Goal: Information Seeking & Learning: Learn about a topic

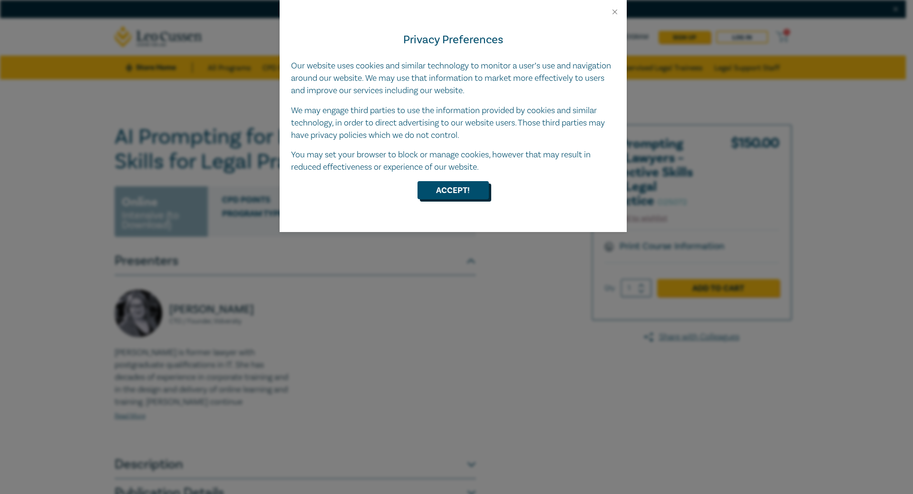
click at [470, 186] on button "Accept!" at bounding box center [453, 190] width 71 height 18
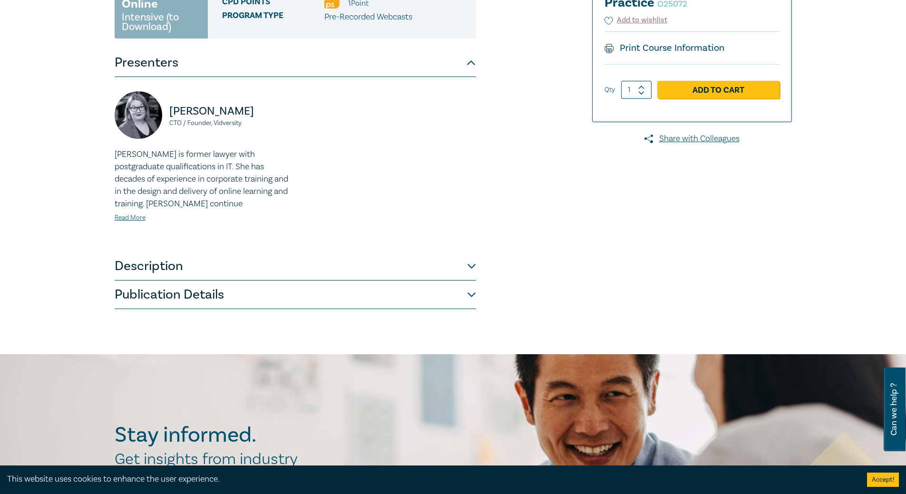
scroll to position [199, 0]
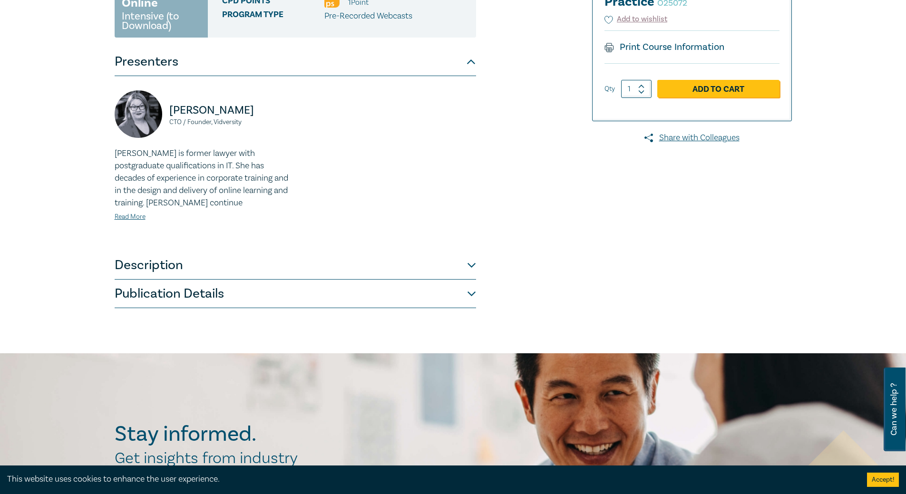
click at [464, 268] on button "Description" at bounding box center [296, 265] width 362 height 29
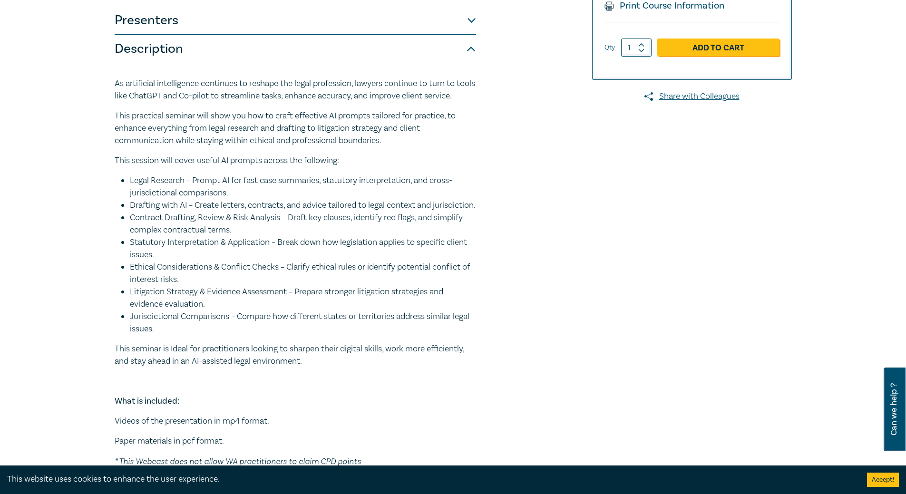
scroll to position [284, 0]
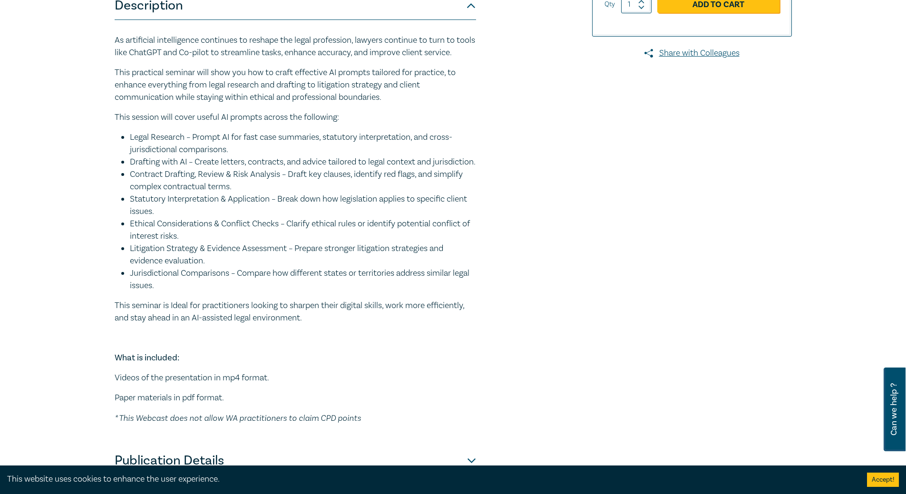
drag, startPoint x: 199, startPoint y: 176, endPoint x: 297, endPoint y: 192, distance: 99.7
click at [271, 168] on li "Drafting with AI – Create letters, contracts, and advice tailored to legal cont…" at bounding box center [303, 162] width 346 height 12
click at [499, 239] on div "AI Prompting for Lawyers – Effective Skills for Legal Practice O25072 Online In…" at bounding box center [338, 158] width 459 height 635
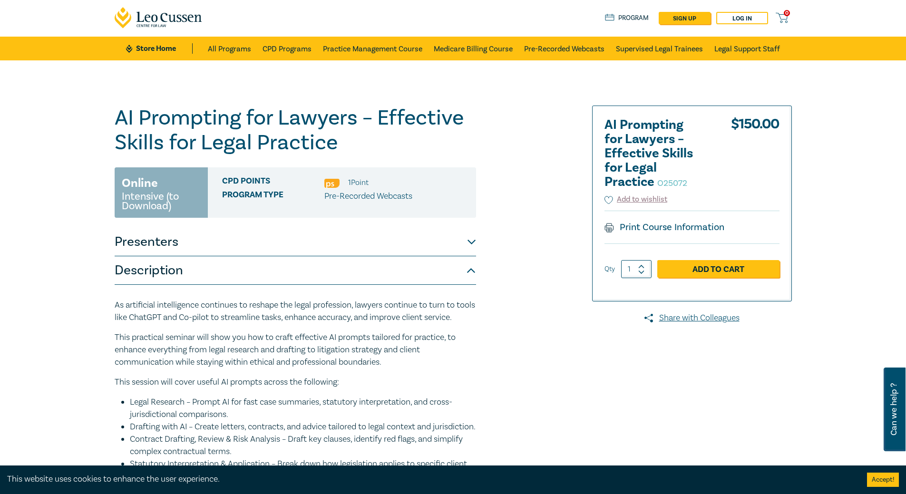
scroll to position [18, 0]
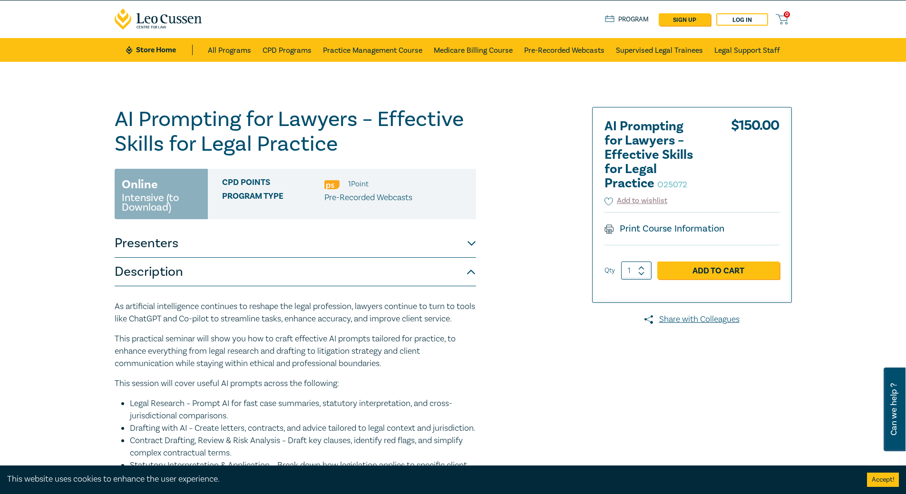
click at [469, 248] on button "Presenters" at bounding box center [296, 243] width 362 height 29
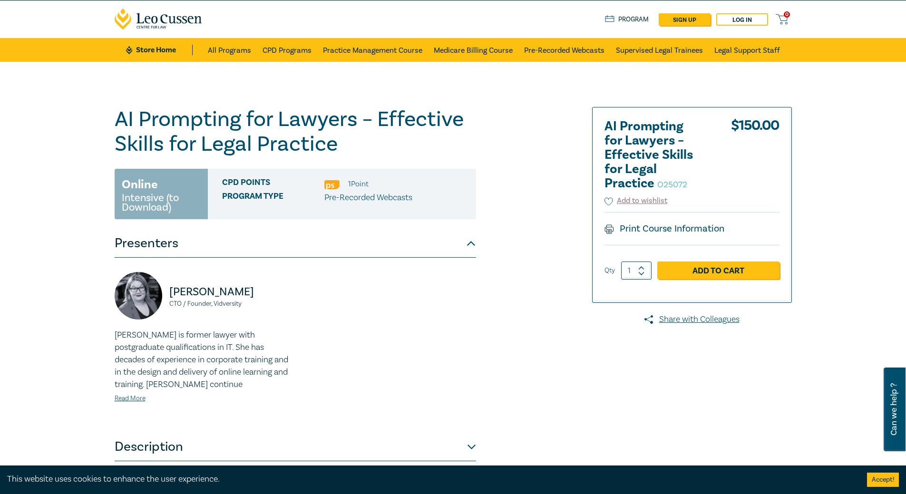
scroll to position [303, 0]
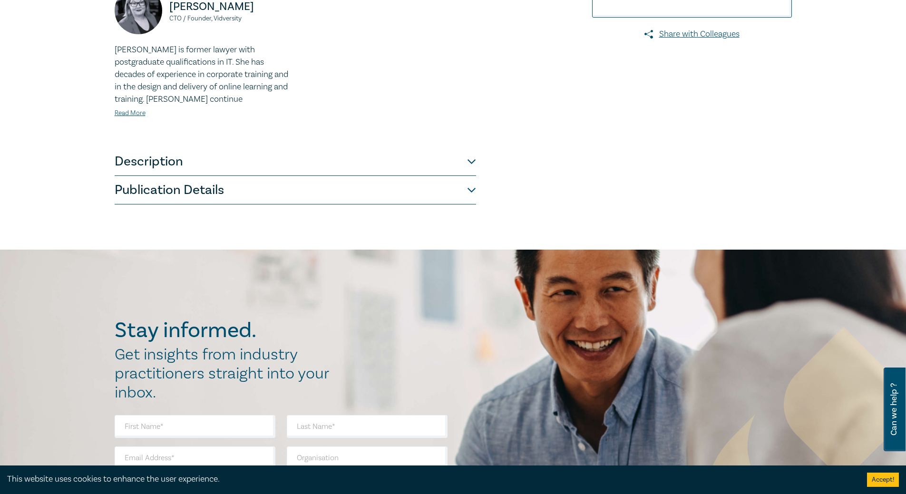
click at [470, 190] on button "Publication Details" at bounding box center [296, 190] width 362 height 29
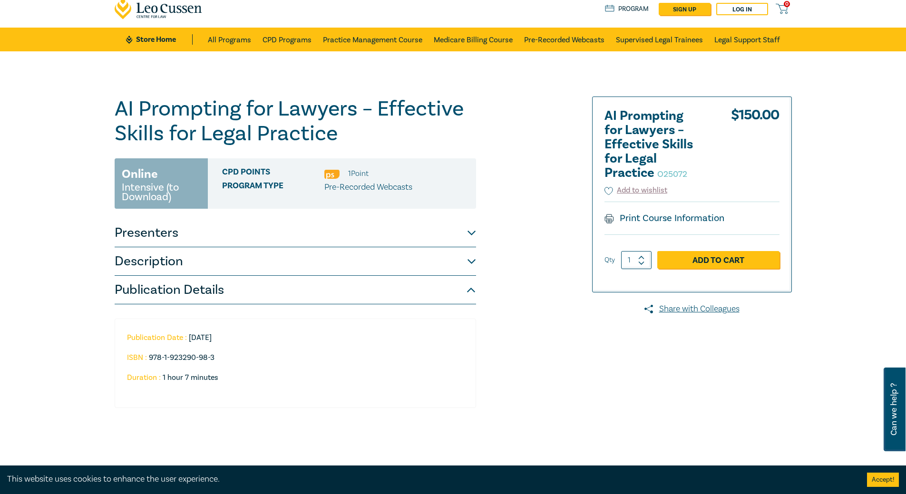
scroll to position [0, 0]
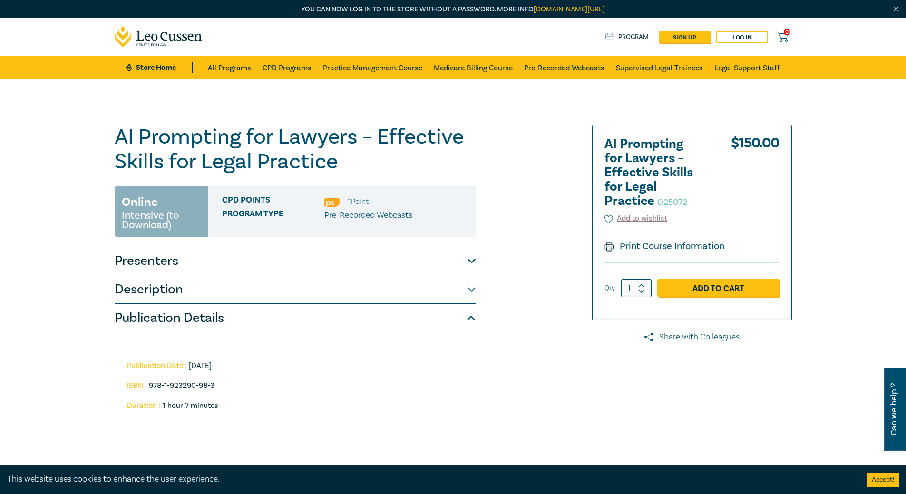
click at [243, 259] on button "Presenters" at bounding box center [296, 261] width 362 height 29
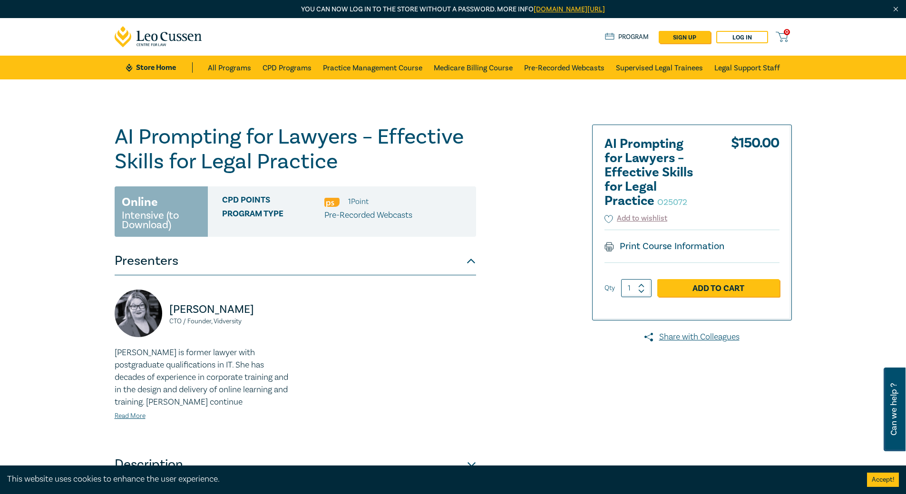
click at [250, 263] on button "Presenters" at bounding box center [296, 261] width 362 height 29
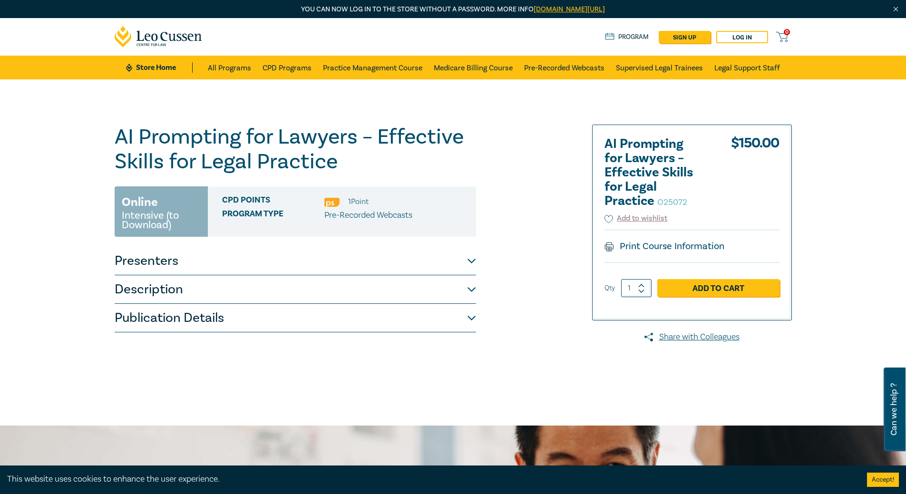
click at [256, 295] on button "Description" at bounding box center [296, 289] width 362 height 29
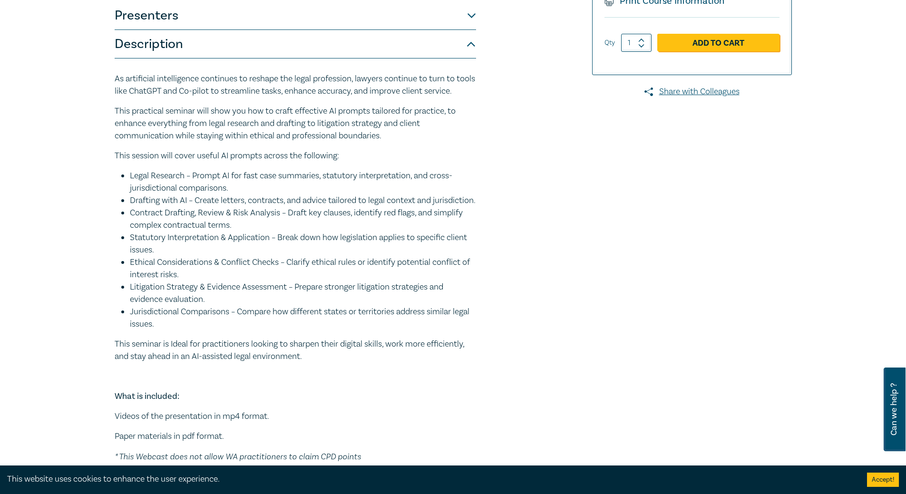
scroll to position [293, 0]
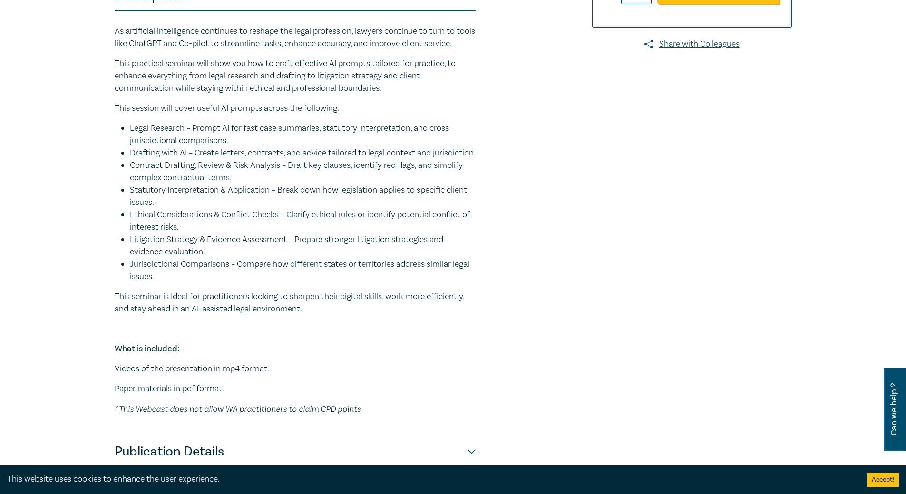
drag, startPoint x: 176, startPoint y: 299, endPoint x: 110, endPoint y: 139, distance: 172.8
click at [110, 139] on div "AI Prompting for Lawyers – Effective Skills for Legal Practice O25072 Online In…" at bounding box center [338, 149] width 459 height 635
copy ul "Legal Research – Prompt AI for fast case summaries, statutory interpretation, a…"
drag, startPoint x: 803, startPoint y: 201, endPoint x: 830, endPoint y: 198, distance: 26.7
click at [804, 201] on div "AI Prompting for Lawyers – Effective Skills for Legal Practice O25072 Online In…" at bounding box center [453, 148] width 906 height 725
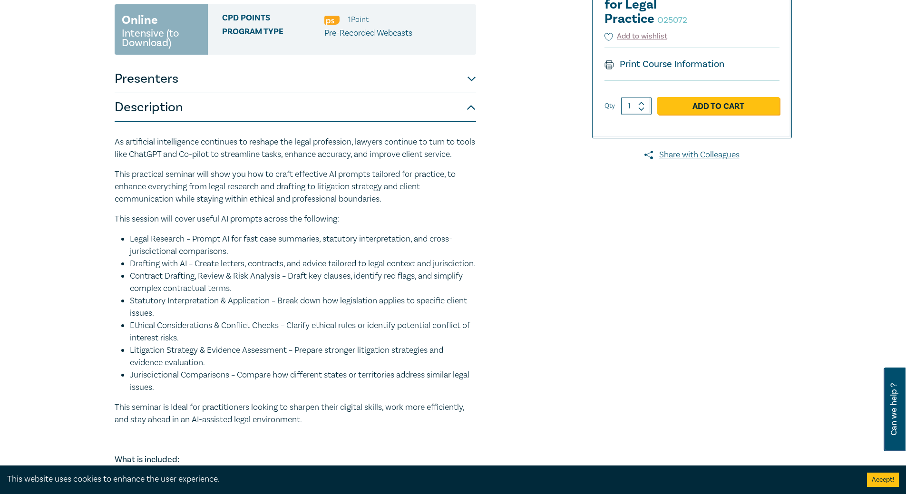
scroll to position [0, 0]
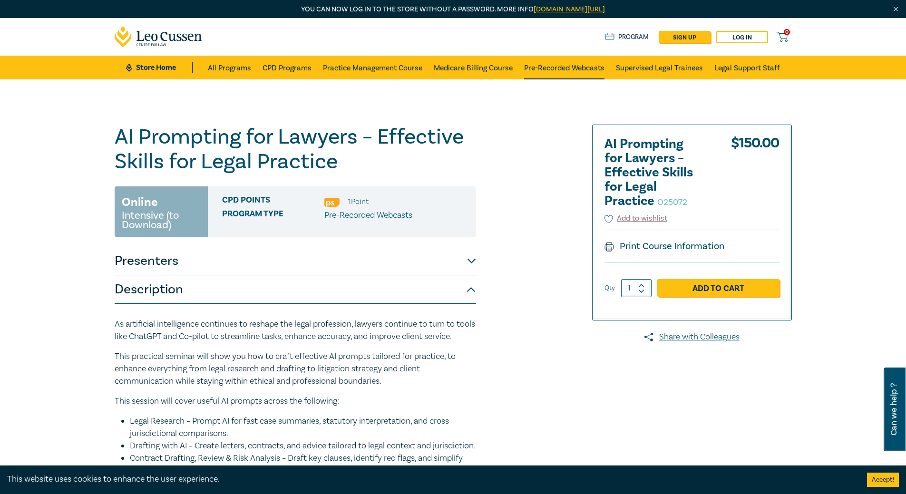
click at [576, 69] on link "Pre-Recorded Webcasts" at bounding box center [564, 68] width 80 height 24
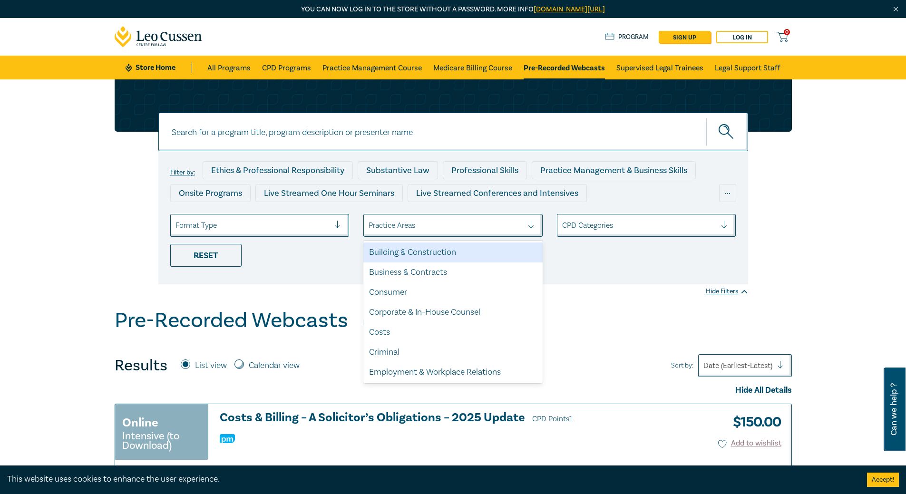
click at [487, 227] on div at bounding box center [446, 225] width 155 height 12
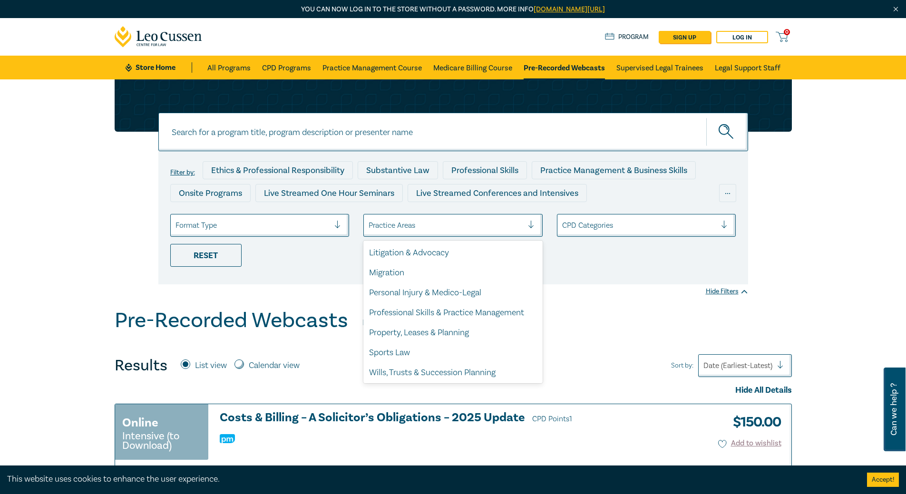
scroll to position [280, 0]
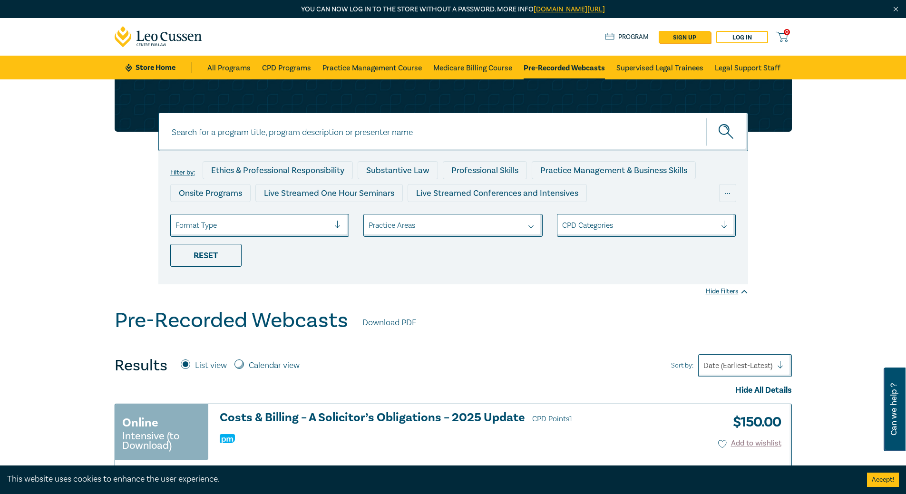
click at [678, 231] on div at bounding box center [639, 225] width 155 height 12
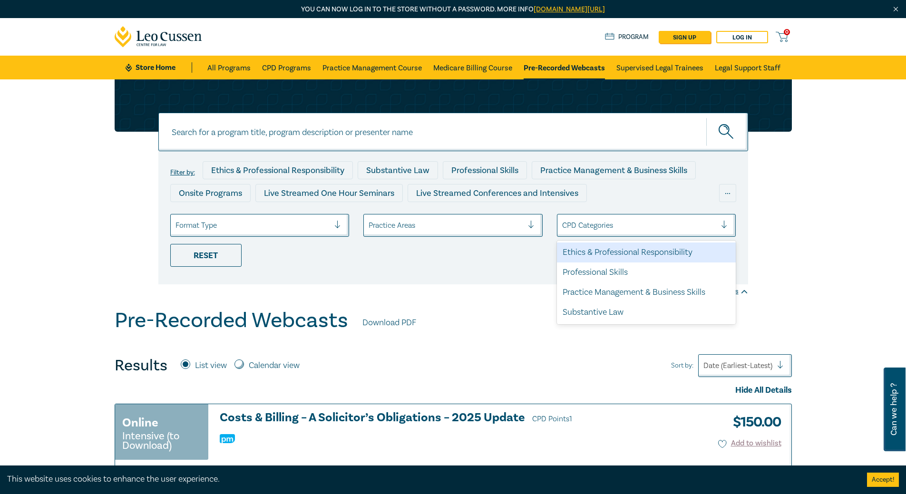
click at [471, 274] on div "Filter by: Ethics & Professional Responsibility Substantive Law Professional Sk…" at bounding box center [453, 217] width 590 height 133
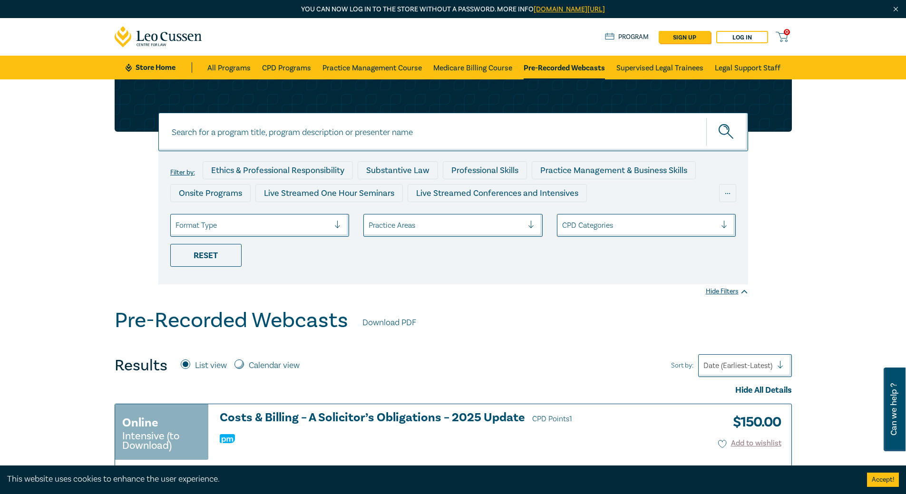
click at [319, 224] on div at bounding box center [253, 225] width 155 height 12
click at [403, 284] on div "Filter by: Ethics & Professional Responsibility Substantive Law Professional Sk…" at bounding box center [453, 217] width 590 height 133
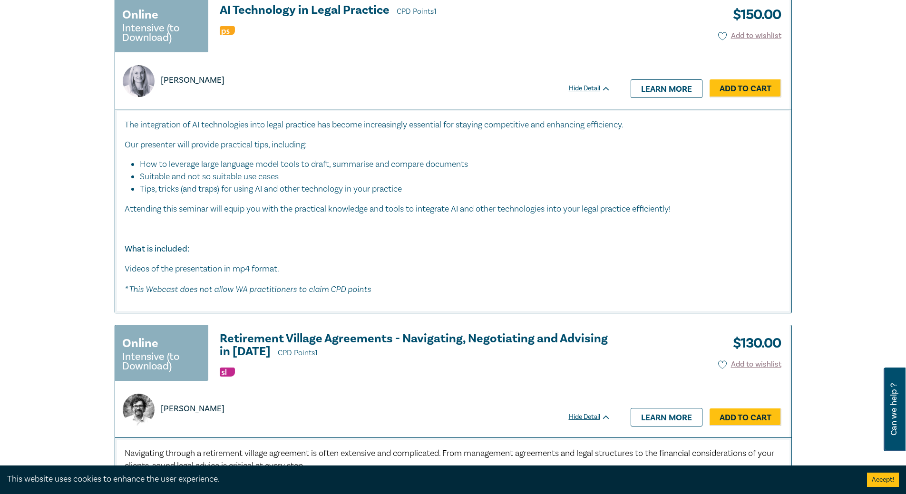
scroll to position [2110, 0]
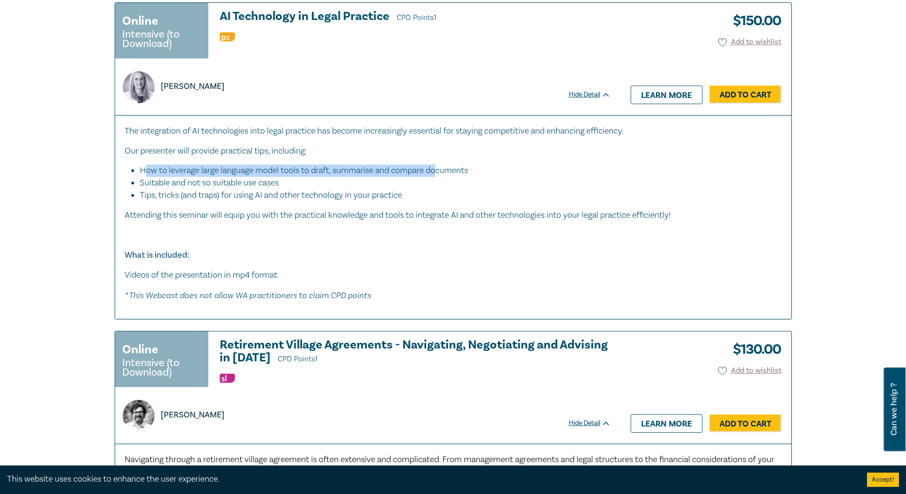
drag, startPoint x: 146, startPoint y: 167, endPoint x: 445, endPoint y: 172, distance: 298.8
click at [442, 170] on li "How to leverage large language model tools to draft, summarise and compare docu…" at bounding box center [456, 171] width 633 height 12
click at [451, 177] on li "Suitable and not so suitable use cases" at bounding box center [456, 183] width 633 height 12
drag, startPoint x: 451, startPoint y: 175, endPoint x: 341, endPoint y: 168, distance: 110.6
click at [348, 169] on ul "How to leverage large language model tools to draft, summarise and compare docu…" at bounding box center [453, 183] width 657 height 37
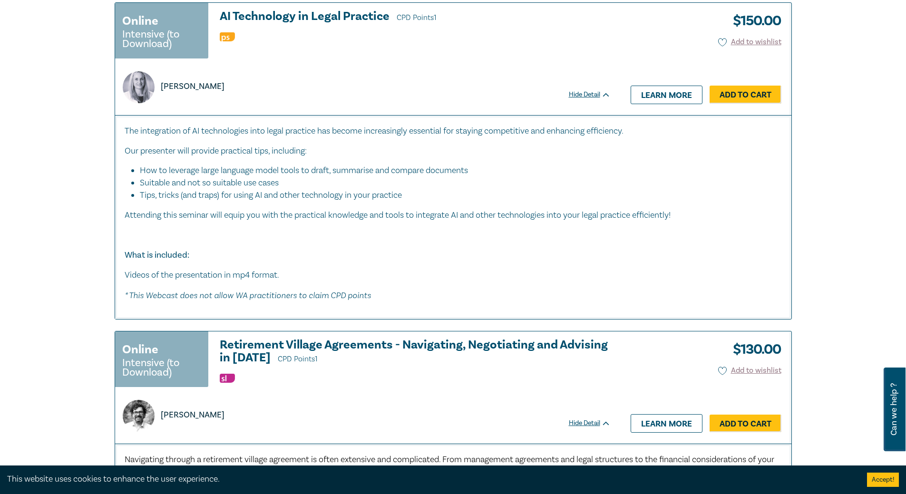
click at [341, 168] on li "How to leverage large language model tools to draft, summarise and compare docu…" at bounding box center [456, 171] width 633 height 12
click at [391, 181] on li "Suitable and not so suitable use cases" at bounding box center [456, 183] width 633 height 12
click at [671, 96] on link "Learn more" at bounding box center [667, 95] width 72 height 18
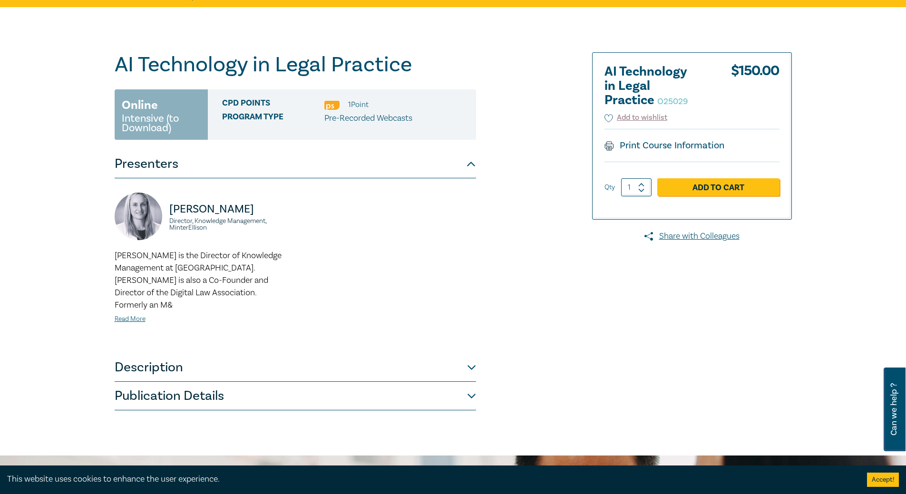
scroll to position [75, 0]
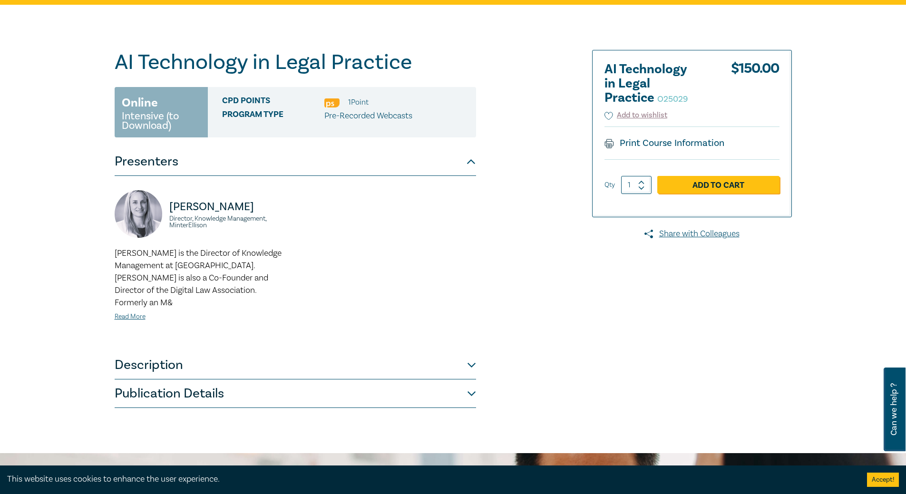
click at [206, 353] on button "Description" at bounding box center [296, 365] width 362 height 29
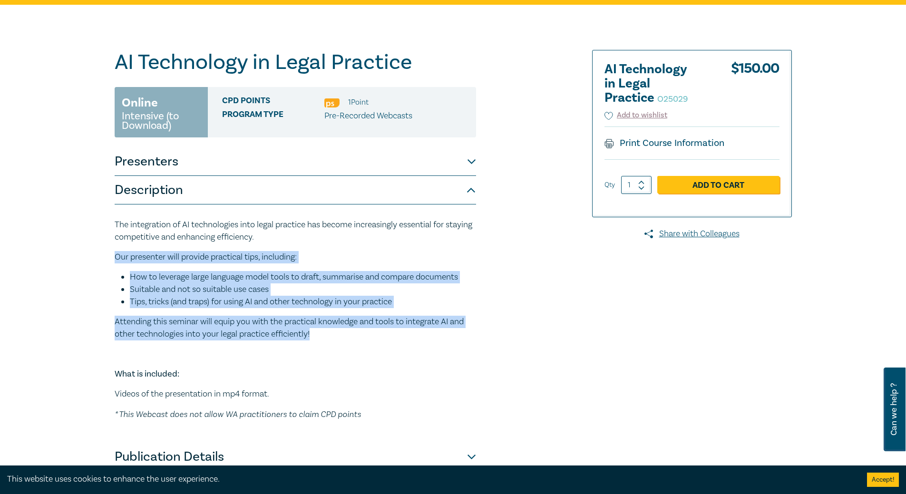
drag, startPoint x: 318, startPoint y: 336, endPoint x: 106, endPoint y: 256, distance: 226.7
click at [106, 256] on div "AI Technology in Legal Practice O25029 Online Intensive (to Download) CPD Point…" at bounding box center [453, 261] width 906 height 512
copy div "Our presenter will provide practical tips, including: How to leverage large lan…"
drag, startPoint x: 573, startPoint y: 148, endPoint x: 528, endPoint y: 140, distance: 45.5
click at [573, 148] on div at bounding box center [683, 260] width 230 height 421
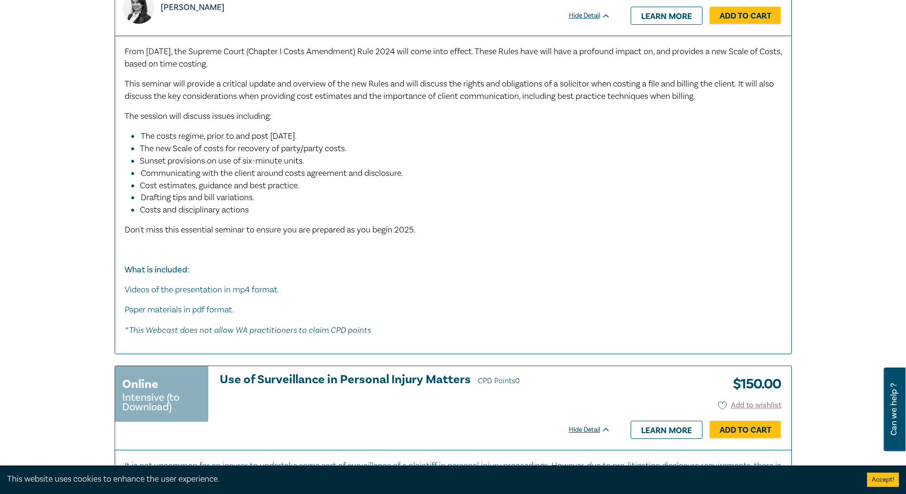
scroll to position [585, 0]
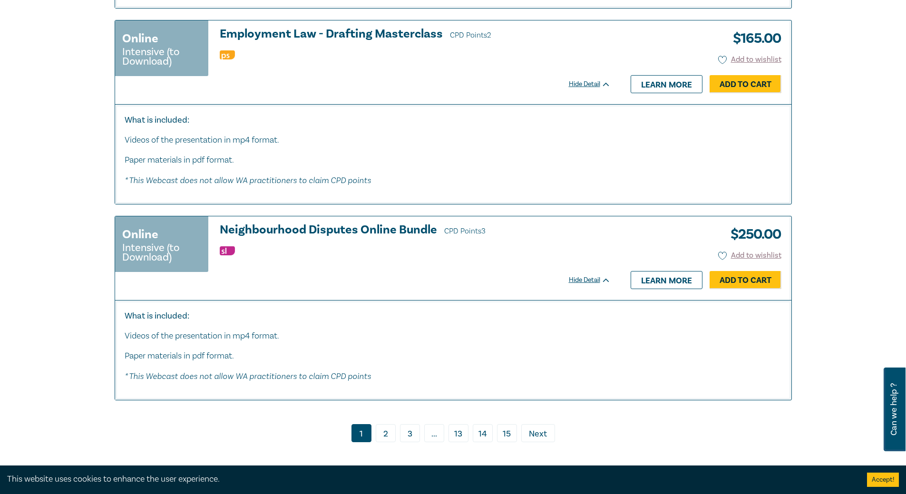
scroll to position [4954, 0]
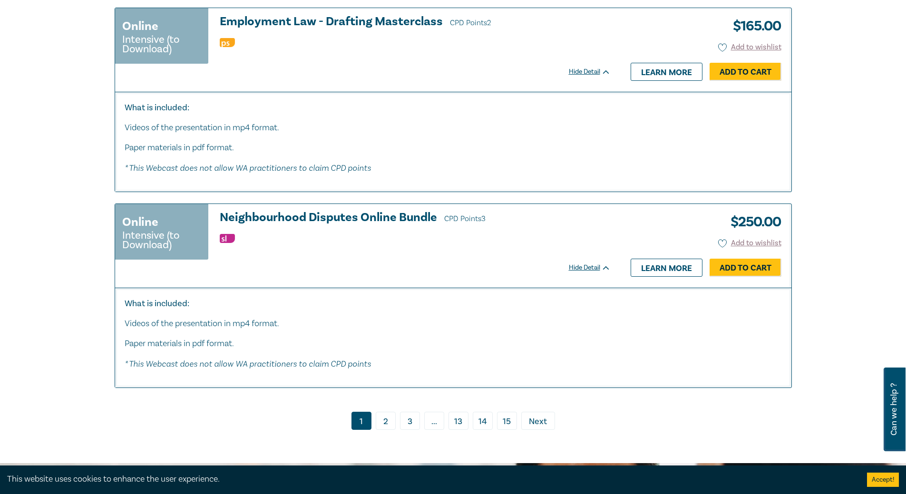
click at [386, 428] on link "2" at bounding box center [386, 421] width 20 height 18
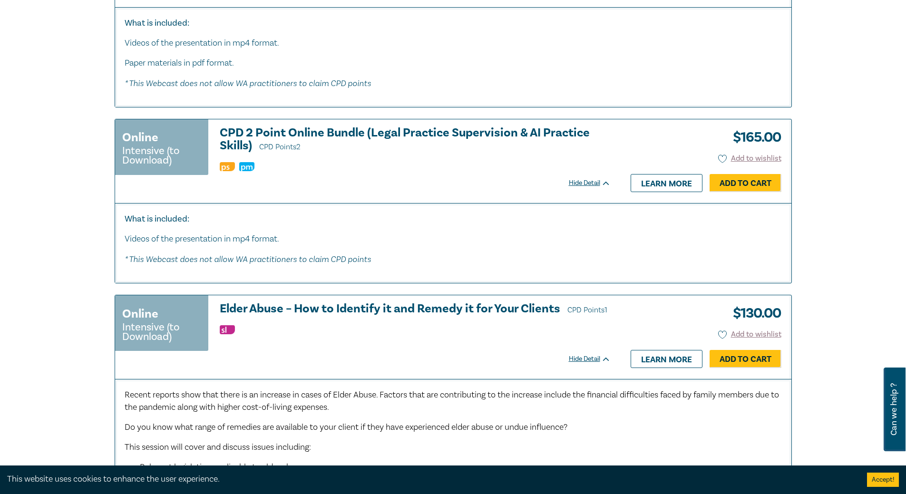
scroll to position [3179, 0]
